Goal: Check status

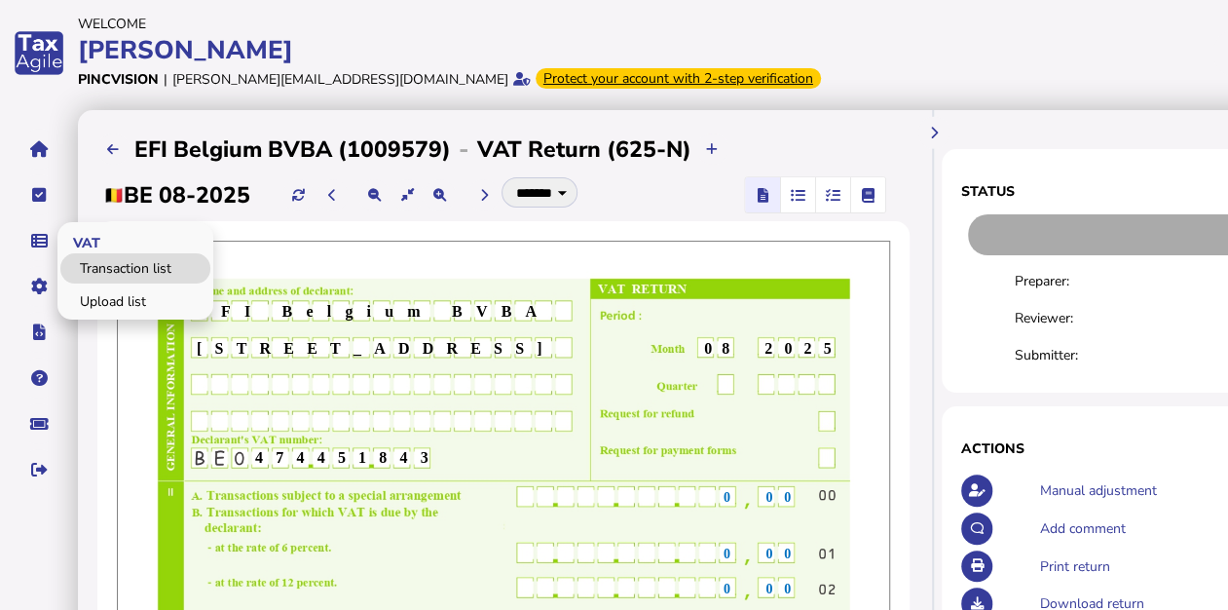
click at [90, 293] on link "Upload list" at bounding box center [135, 301] width 150 height 30
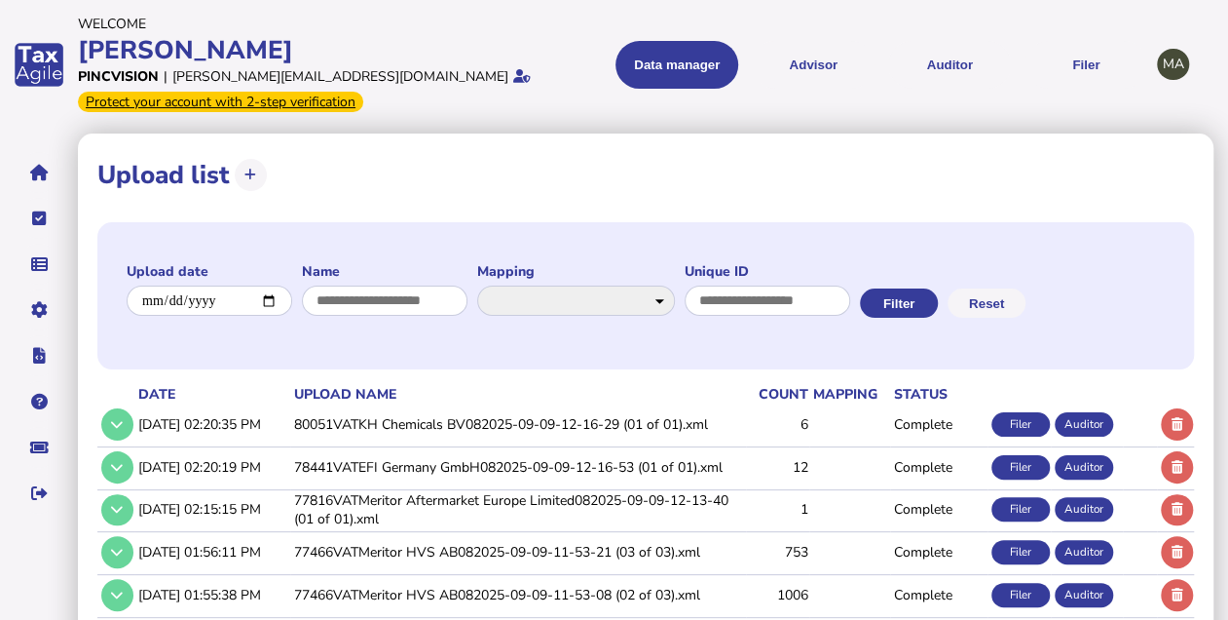
click at [389, 464] on td "78441VATEFI Germany GmbH082025-09-09-12-16-53 (01 of 01).xml" at bounding box center [518, 466] width 456 height 40
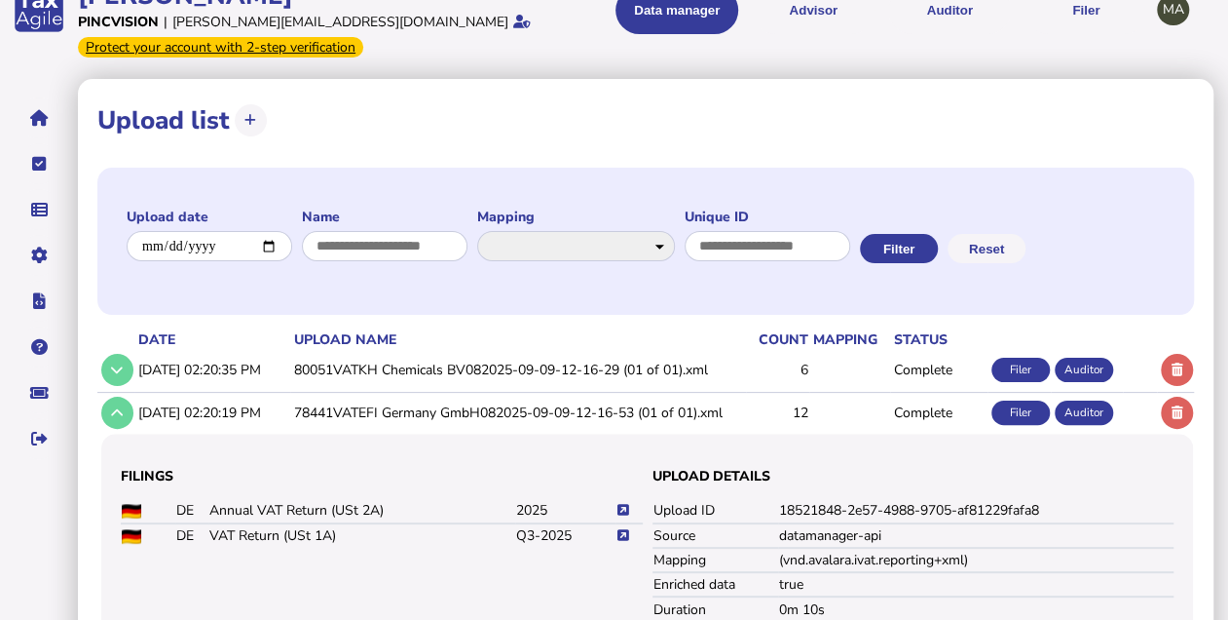
scroll to position [130, 0]
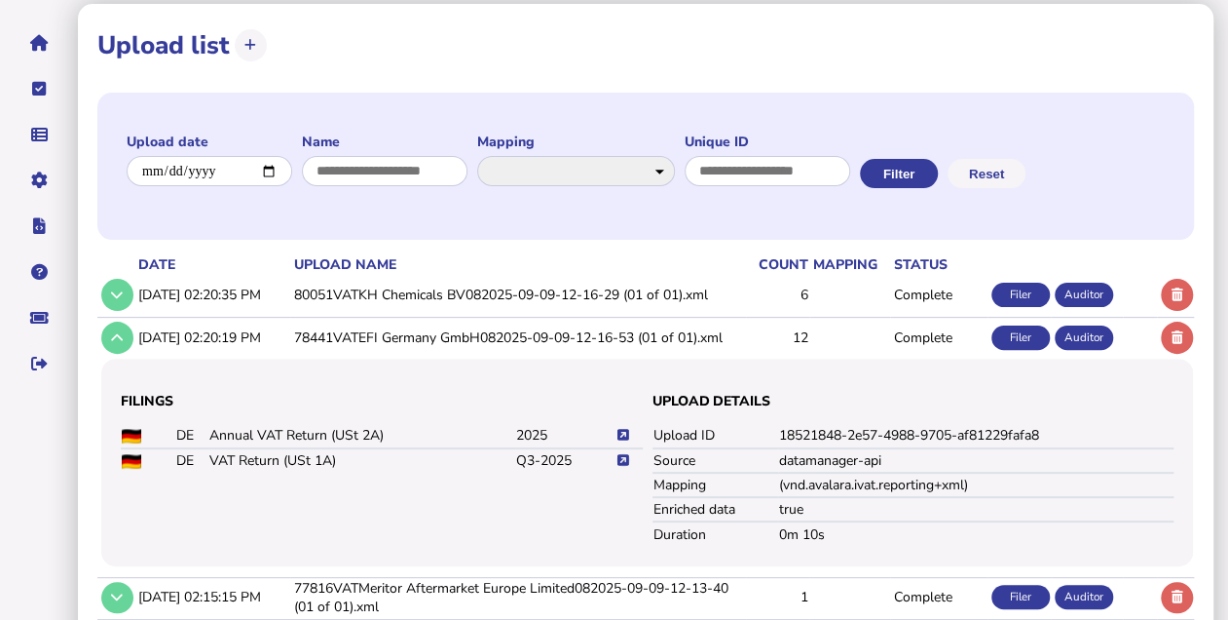
click at [622, 455] on icon at bounding box center [624, 460] width 12 height 13
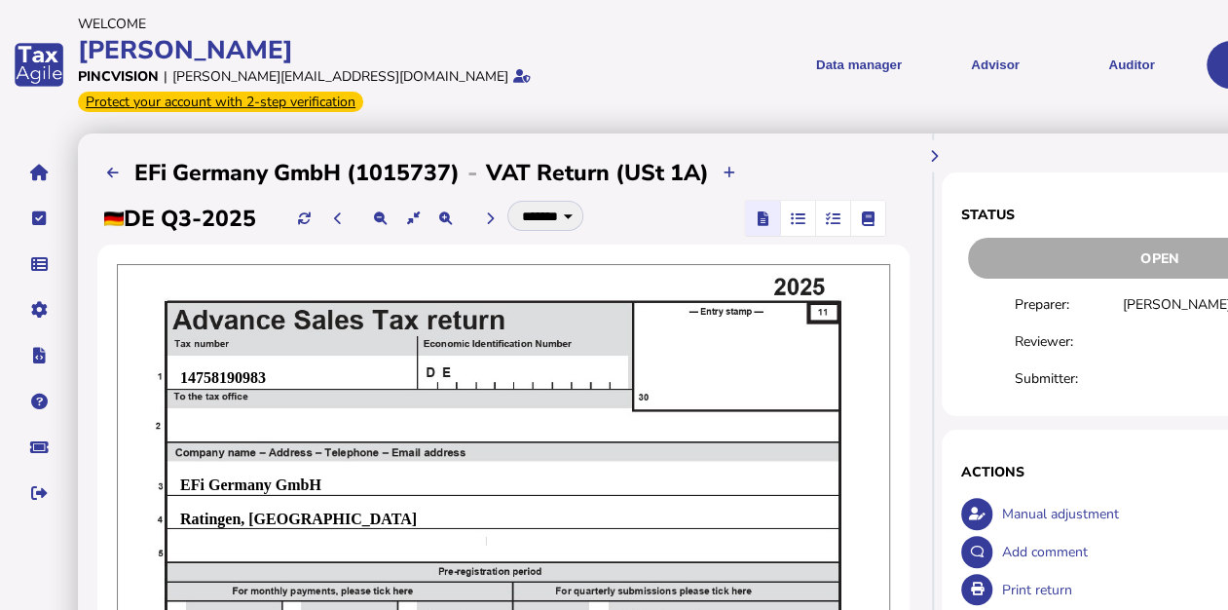
click at [838, 218] on icon "button" at bounding box center [833, 218] width 15 height 1
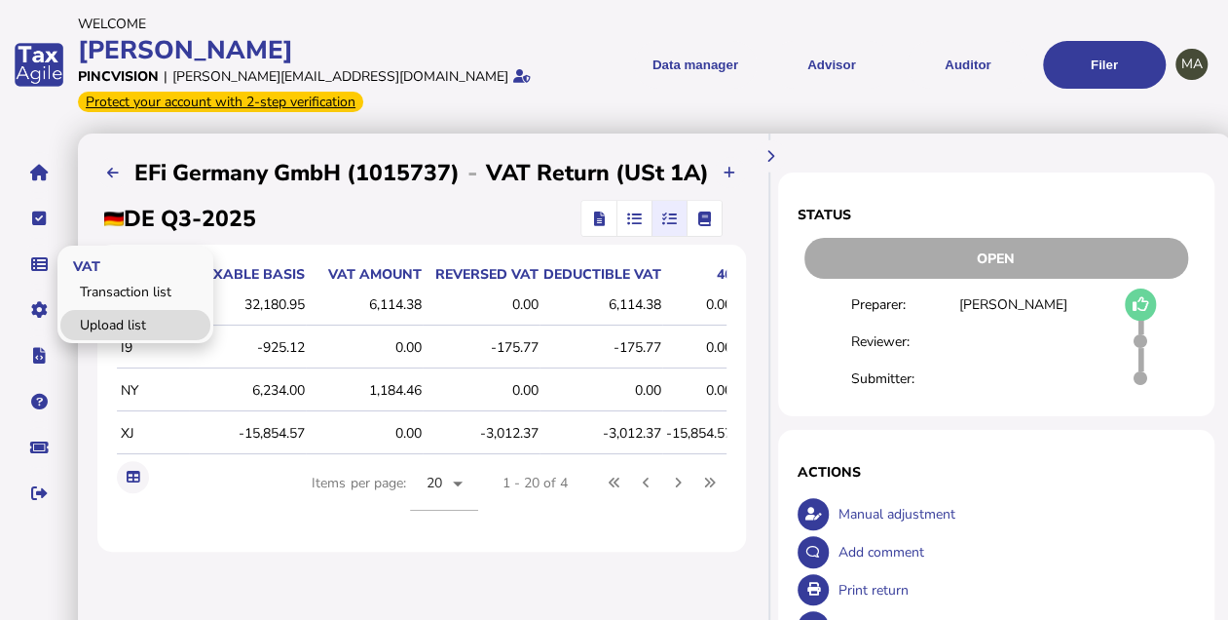
click at [97, 317] on link "Upload list" at bounding box center [135, 325] width 150 height 30
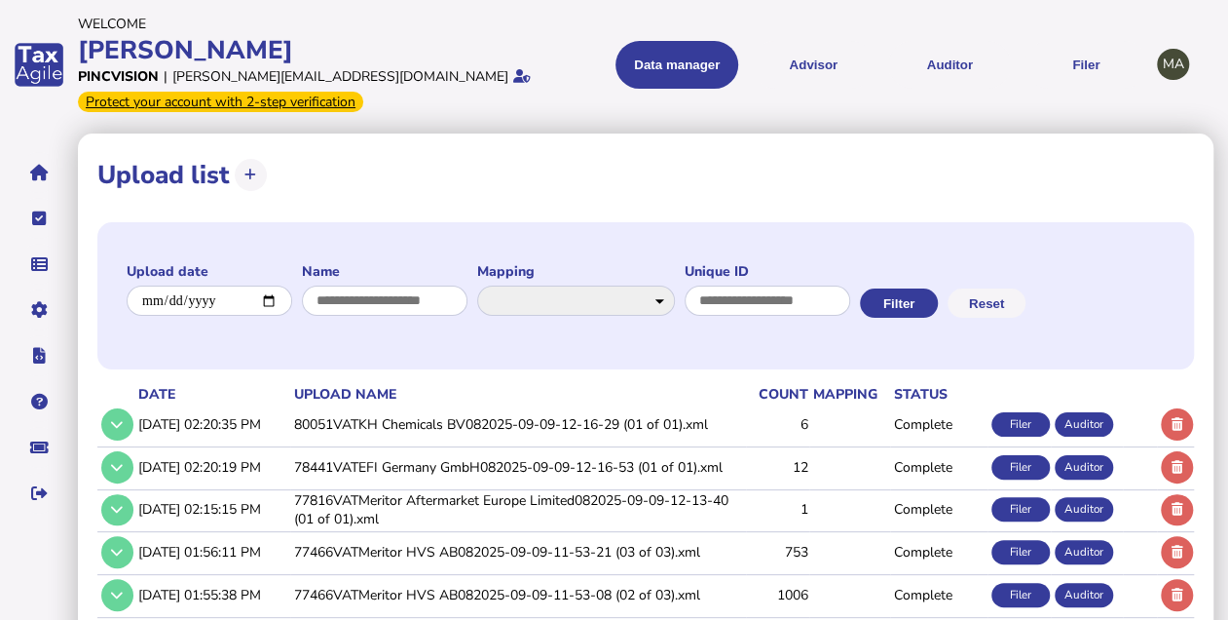
click at [420, 465] on td "78441VATEFI Germany GmbH082025-09-09-12-16-53 (01 of 01).xml" at bounding box center [518, 466] width 456 height 40
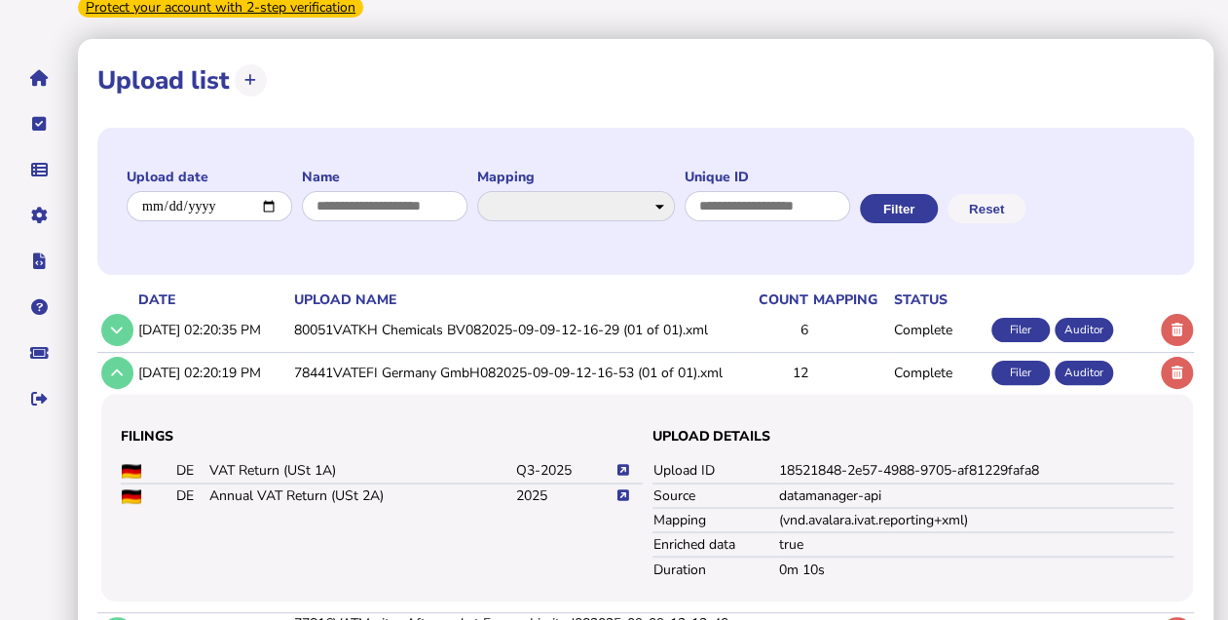
scroll to position [195, 0]
